Goal: Transaction & Acquisition: Purchase product/service

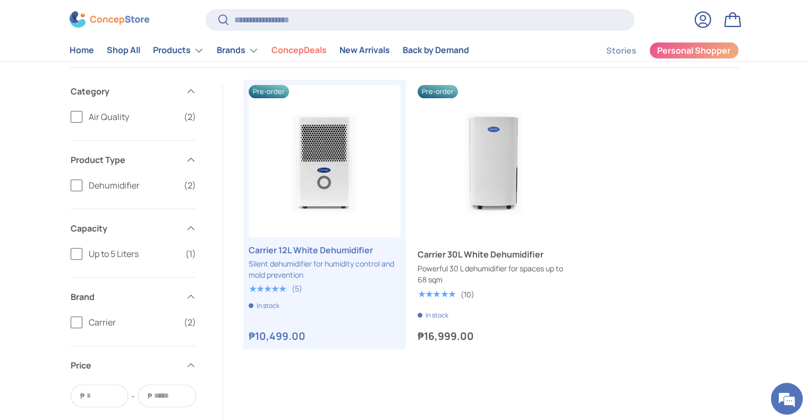
scroll to position [319, 0]
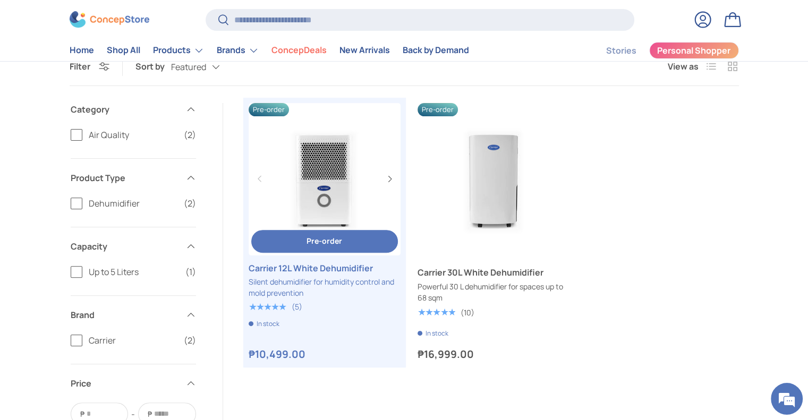
click at [331, 275] on link "Carrier 12L White Dehumidifier" at bounding box center [325, 268] width 152 height 13
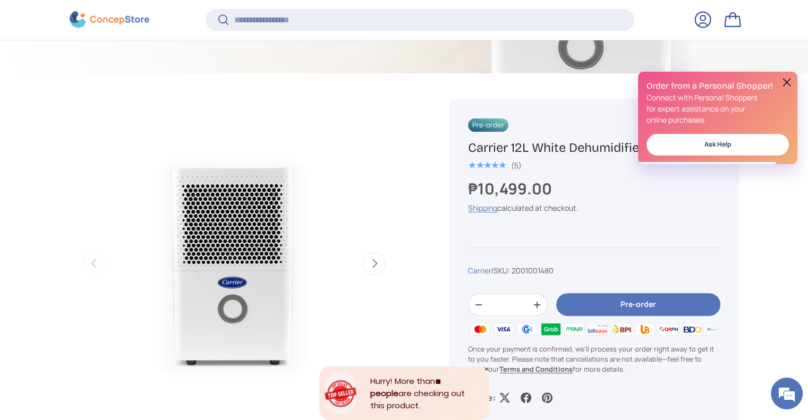
scroll to position [423, 0]
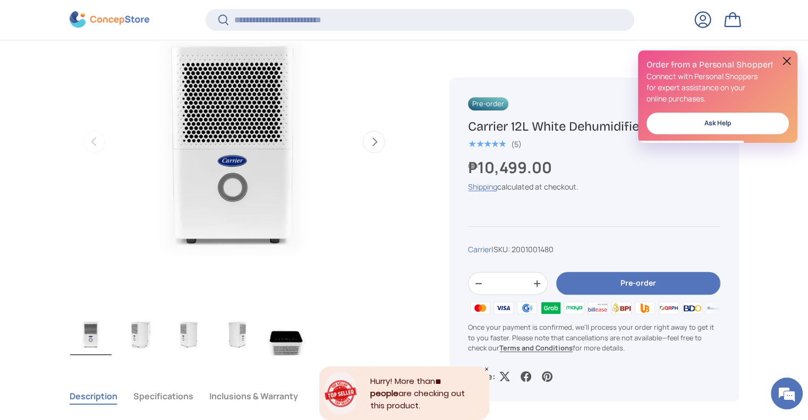
click at [789, 59] on button at bounding box center [786, 61] width 13 height 13
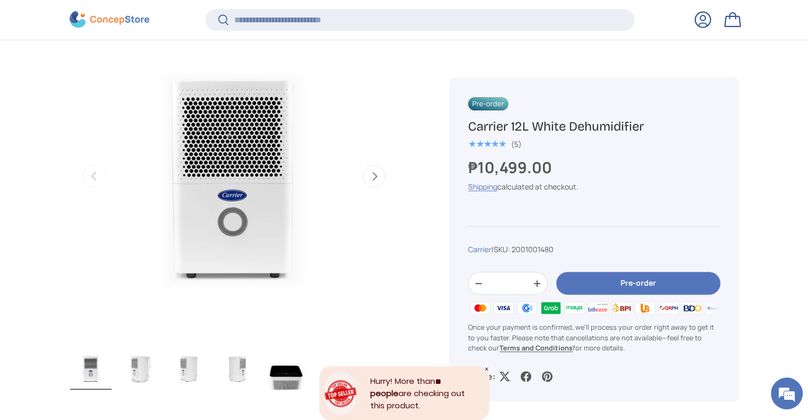
scroll to position [372, 0]
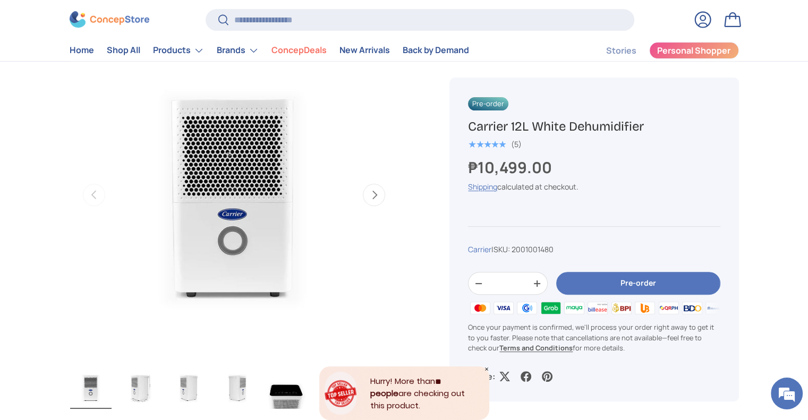
click at [140, 388] on img "Gallery Viewer" at bounding box center [139, 387] width 41 height 42
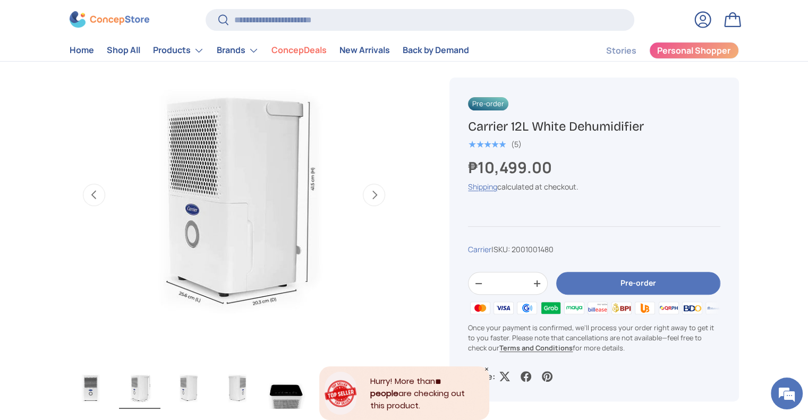
click at [183, 389] on img "Gallery Viewer" at bounding box center [188, 387] width 41 height 42
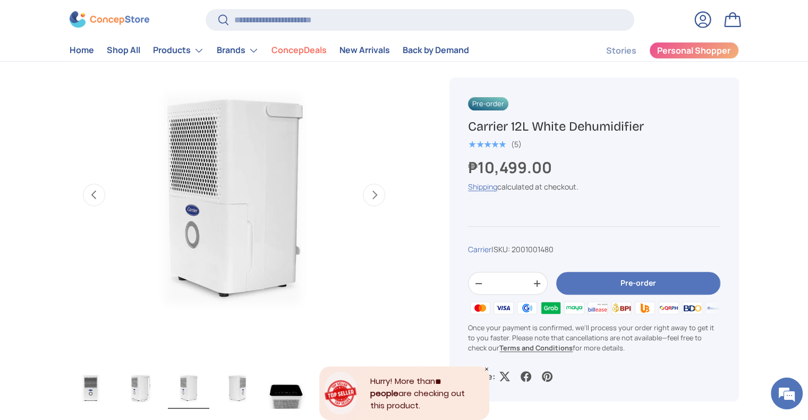
click at [240, 383] on img "Gallery Viewer" at bounding box center [237, 387] width 41 height 42
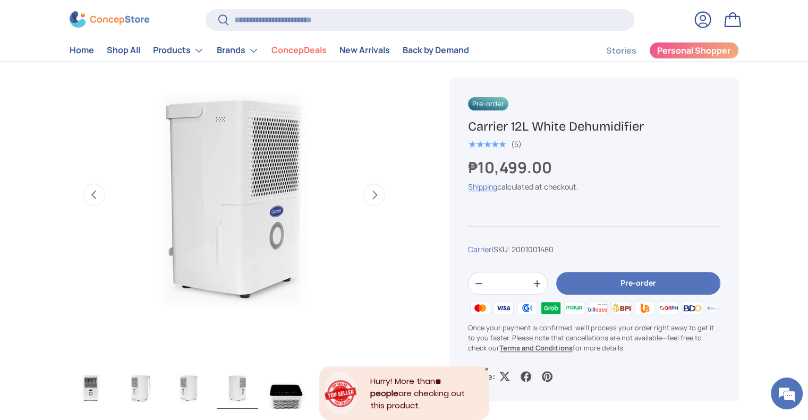
click at [274, 389] on img "Gallery Viewer" at bounding box center [286, 387] width 41 height 42
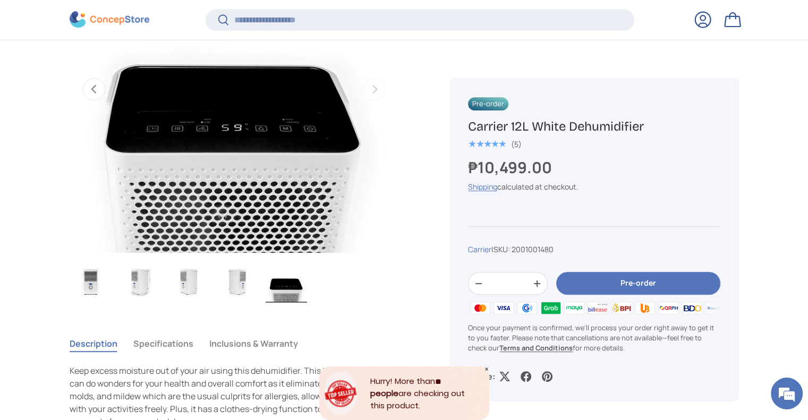
scroll to position [635, 0]
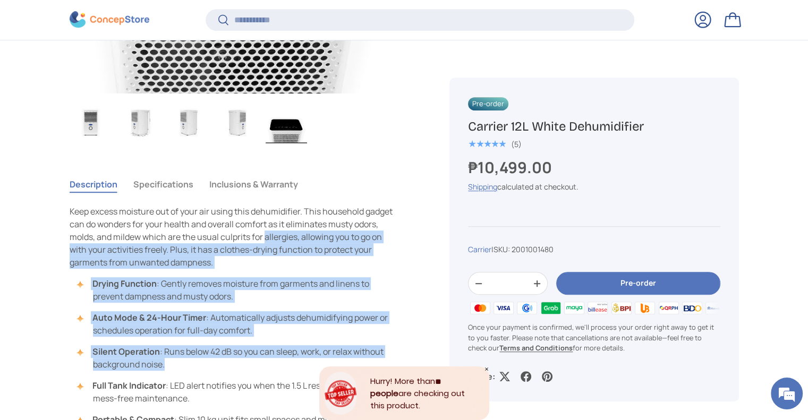
drag, startPoint x: 263, startPoint y: 233, endPoint x: 253, endPoint y: 367, distance: 134.8
click at [253, 367] on div "Keep excess moisture out of your air using this dehumidifier. This household ga…" at bounding box center [234, 322] width 329 height 234
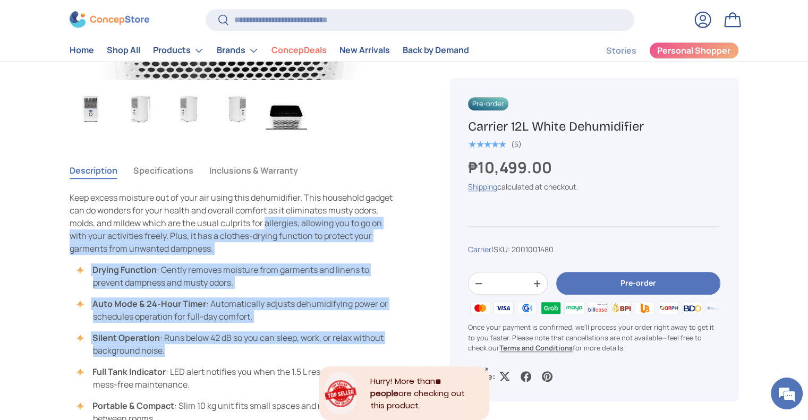
scroll to position [637, 0]
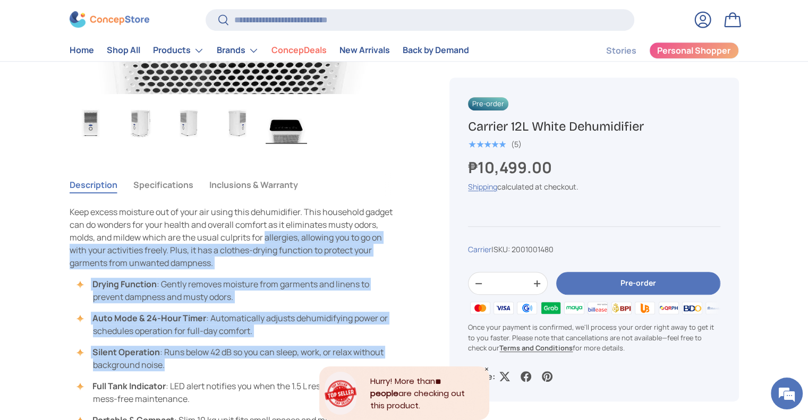
click at [177, 189] on button "Specifications" at bounding box center [163, 185] width 60 height 24
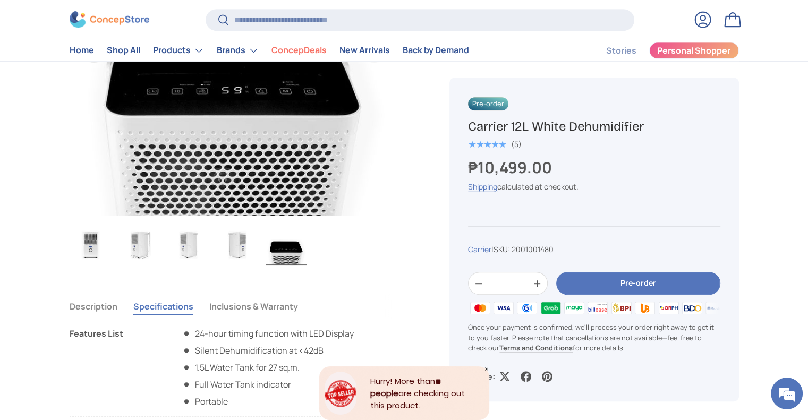
scroll to position [513, 0]
